Goal: Transaction & Acquisition: Purchase product/service

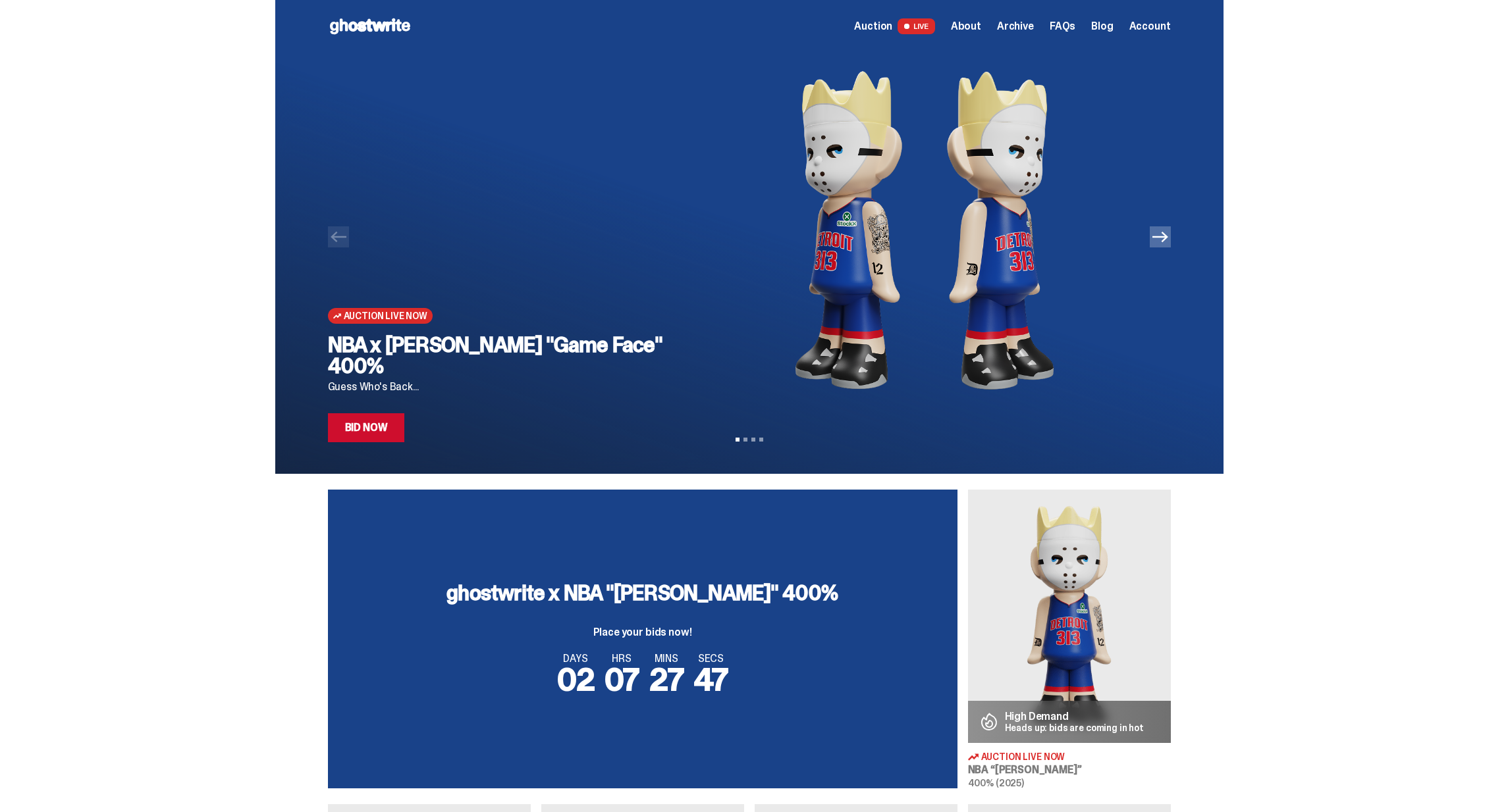
click at [976, 177] on img at bounding box center [924, 231] width 450 height 356
click at [611, 376] on h2 "NBA x [PERSON_NAME] "Game Face" 400%" at bounding box center [503, 355] width 351 height 42
click at [1168, 237] on icon "Next" at bounding box center [1160, 236] width 16 height 10
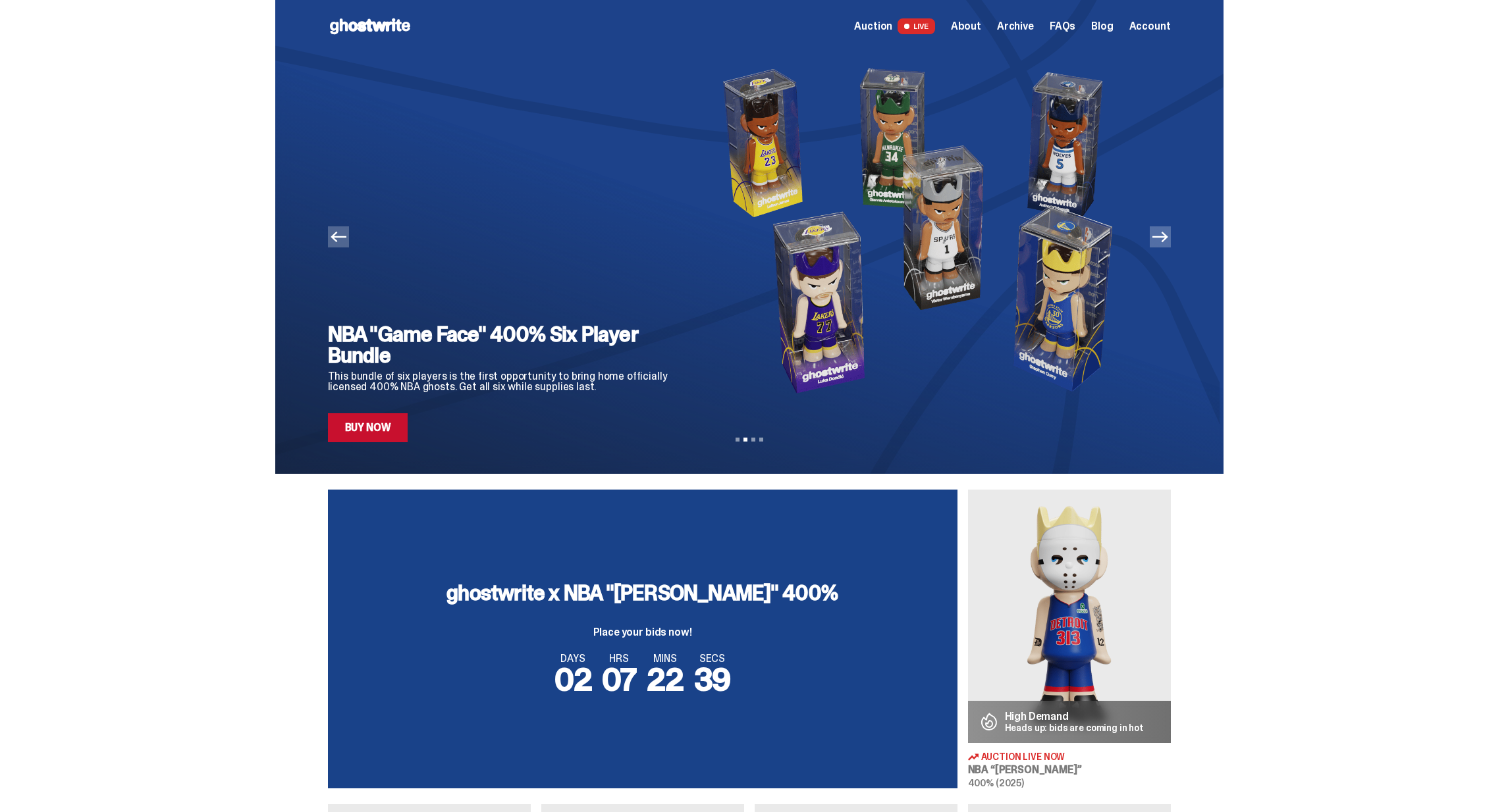
click at [1168, 237] on icon "Next" at bounding box center [1160, 236] width 16 height 10
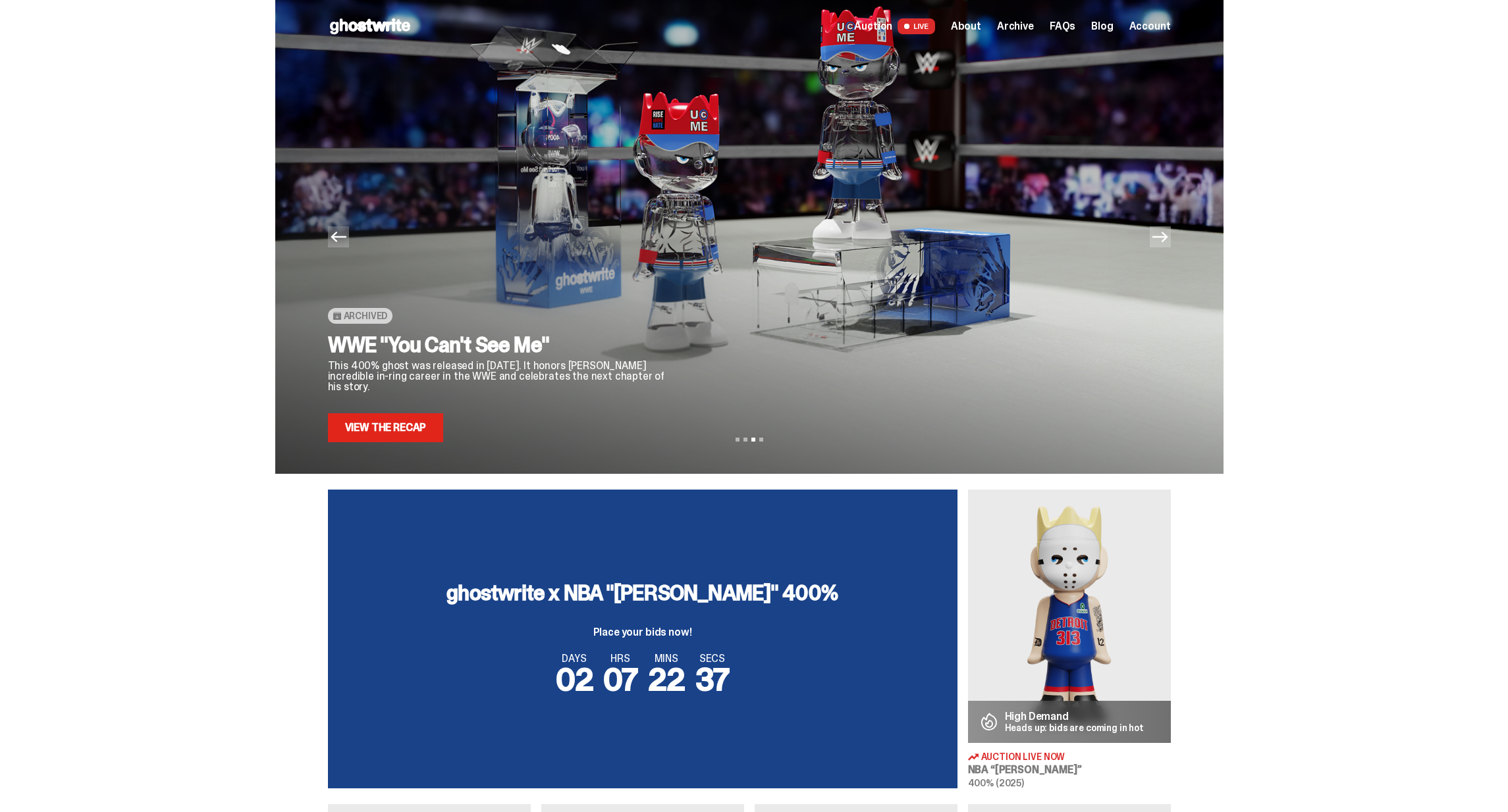
click at [1168, 237] on icon "Next" at bounding box center [1160, 236] width 16 height 10
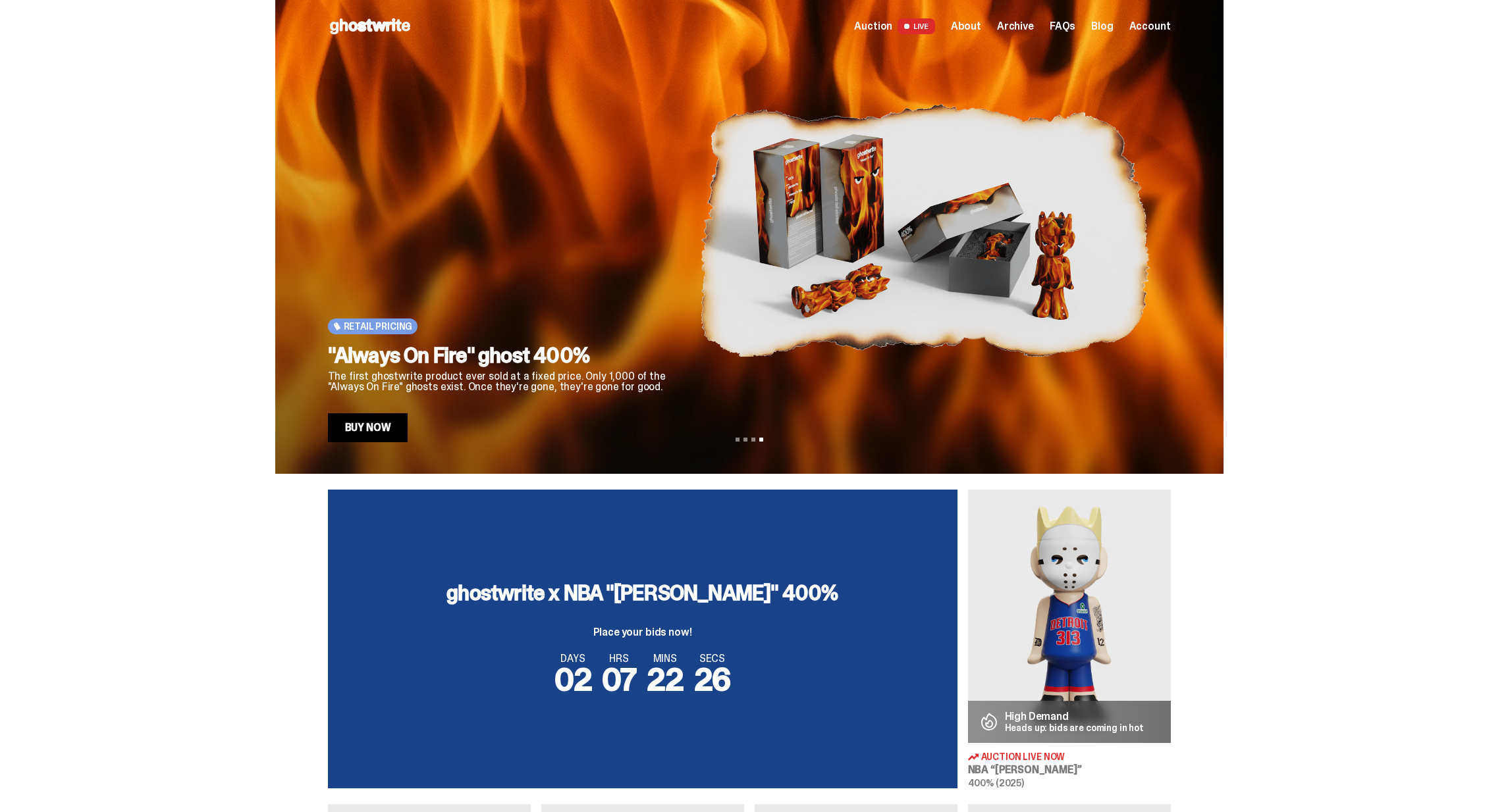
click at [886, 26] on span "Auction" at bounding box center [873, 26] width 38 height 10
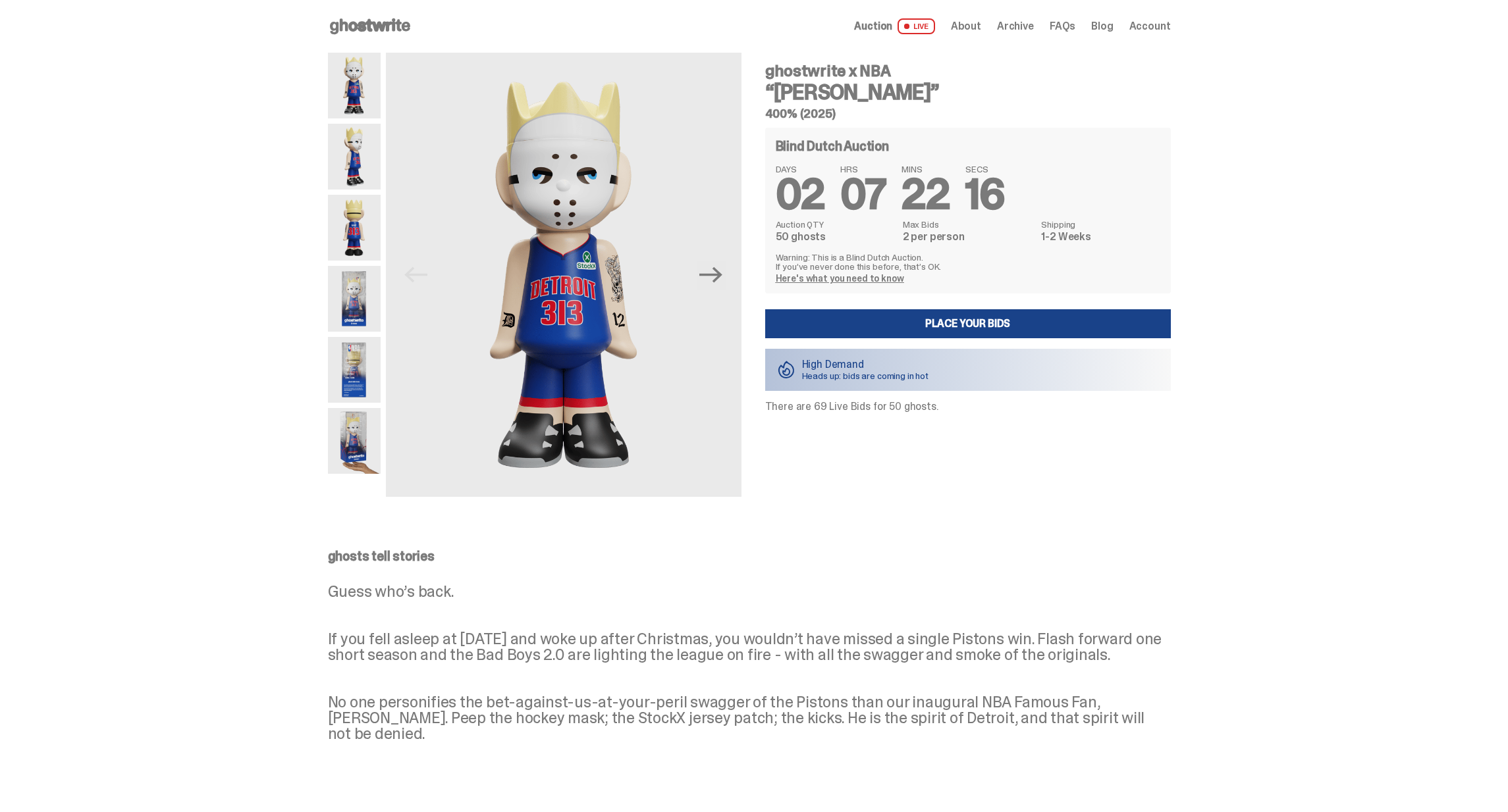
click at [349, 97] on img at bounding box center [354, 86] width 53 height 66
click at [364, 162] on img at bounding box center [354, 156] width 53 height 66
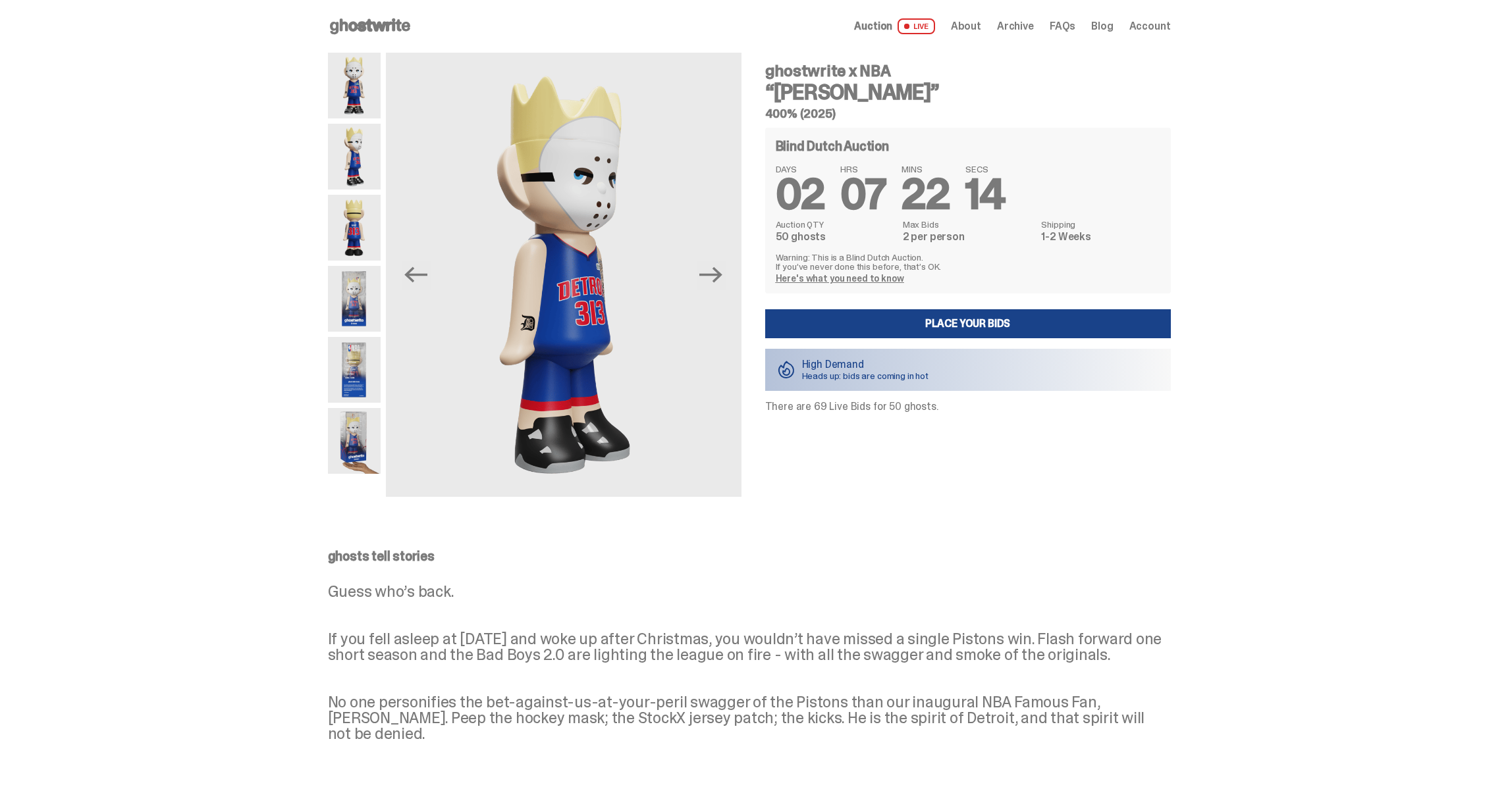
click at [360, 222] on img at bounding box center [354, 228] width 53 height 66
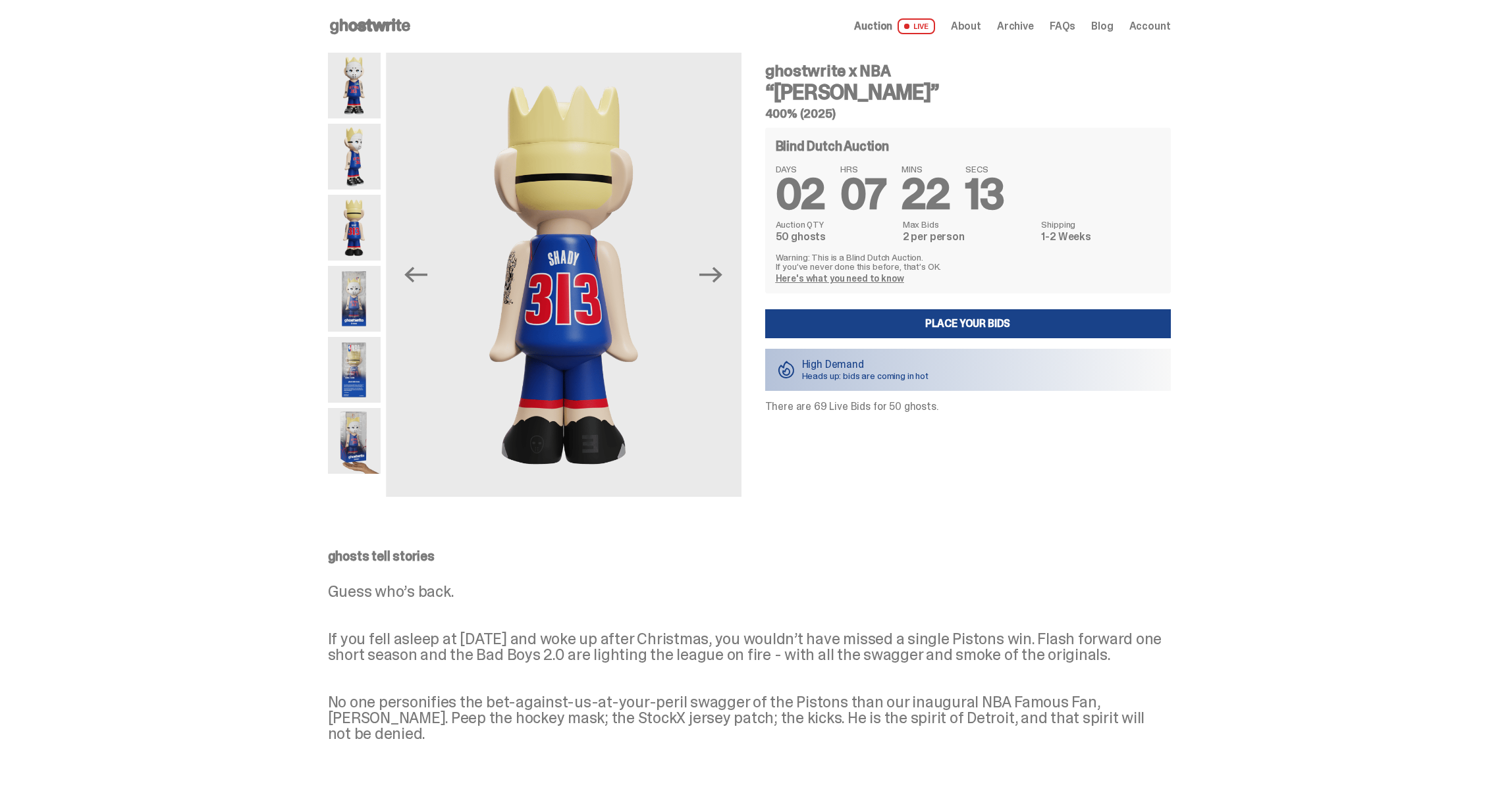
click at [370, 289] on img at bounding box center [354, 299] width 53 height 66
